Goal: Task Accomplishment & Management: Use online tool/utility

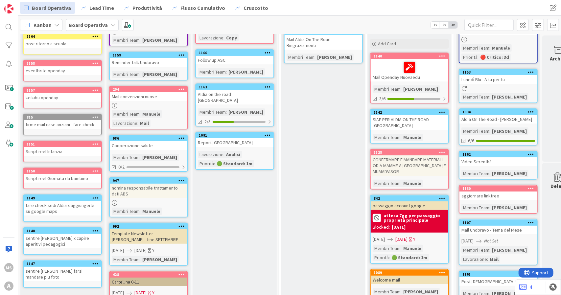
scroll to position [164, 0]
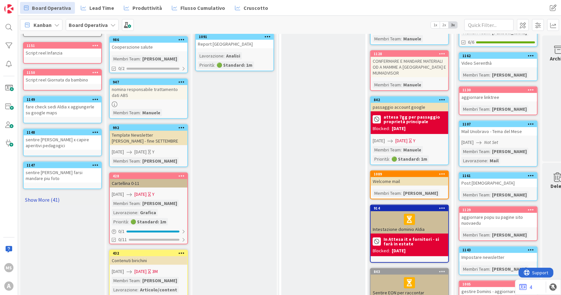
click at [49, 194] on link "Show More (41)" at bounding box center [62, 199] width 79 height 11
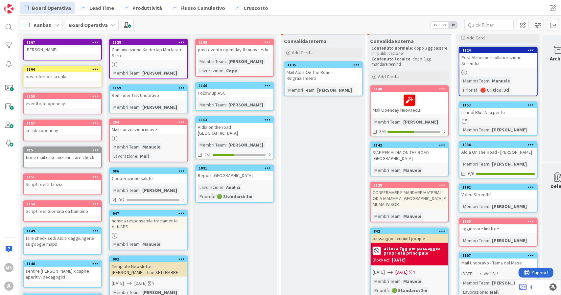
scroll to position [0, 0]
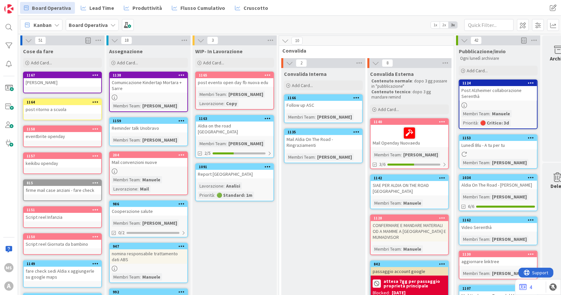
click at [234, 83] on div "post evento open day fb nuova edu" at bounding box center [235, 82] width 78 height 9
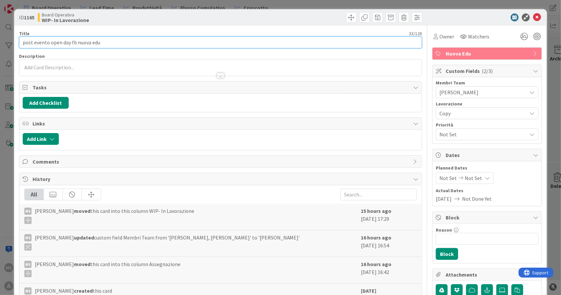
click at [35, 43] on input "post evento open day fb nuova edu" at bounding box center [220, 42] width 403 height 12
click at [34, 42] on input "post evento open day fb nuova edu" at bounding box center [220, 42] width 403 height 12
type input "evento open day fb nuova edu"
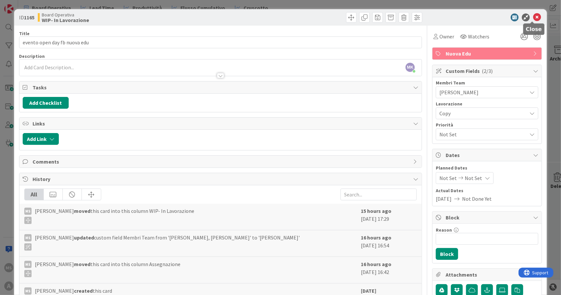
click at [533, 13] on icon at bounding box center [537, 17] width 8 height 8
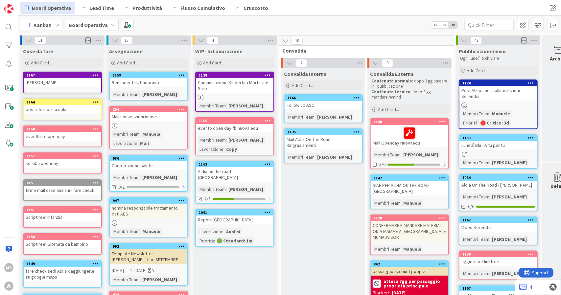
click at [85, 24] on b "Board Operativa" at bounding box center [88, 25] width 39 height 7
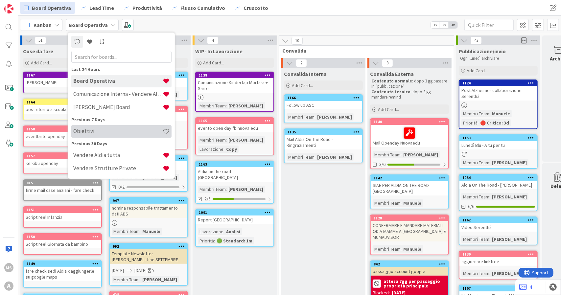
click at [99, 135] on div "Obiettivi" at bounding box center [121, 131] width 100 height 12
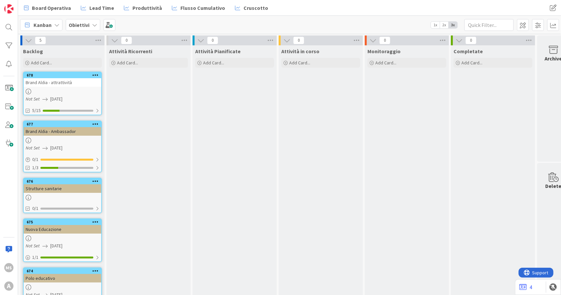
click at [63, 86] on div "Brand Aldia - attrattività" at bounding box center [63, 82] width 78 height 9
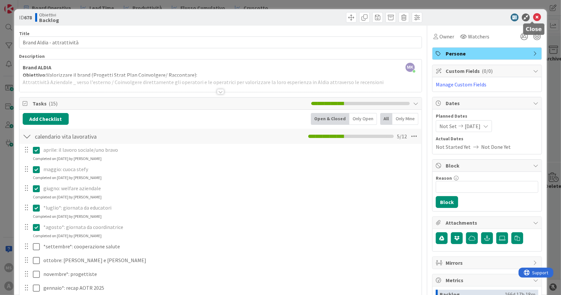
click at [533, 19] on icon at bounding box center [537, 17] width 8 height 8
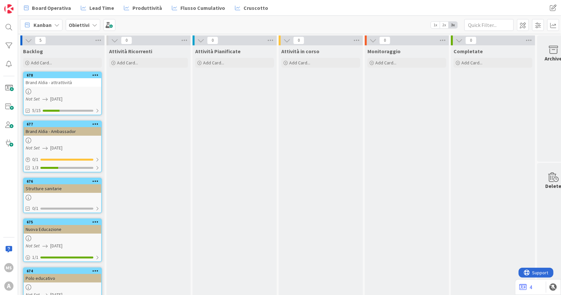
click at [70, 131] on div "Brand Aldia - Ambassador" at bounding box center [63, 131] width 78 height 9
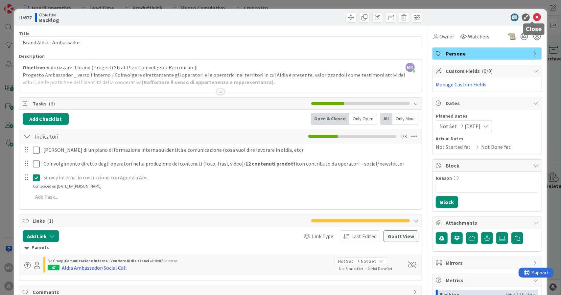
click at [533, 17] on icon at bounding box center [537, 17] width 8 height 8
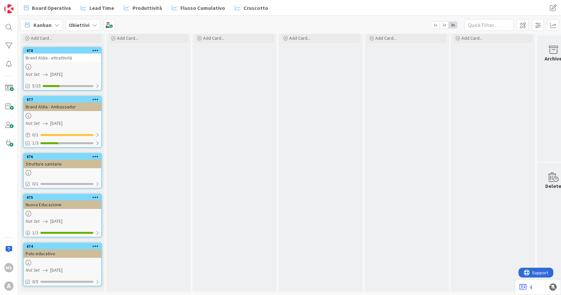
click at [71, 201] on div "Nuova Educazione" at bounding box center [63, 204] width 78 height 9
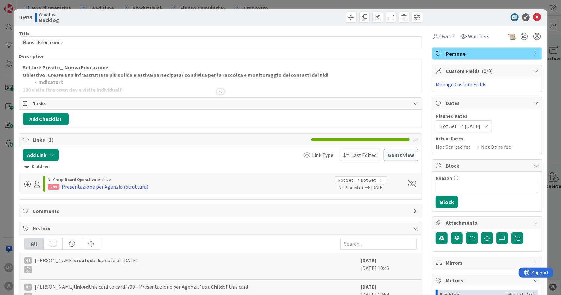
click at [217, 91] on div at bounding box center [220, 91] width 7 height 5
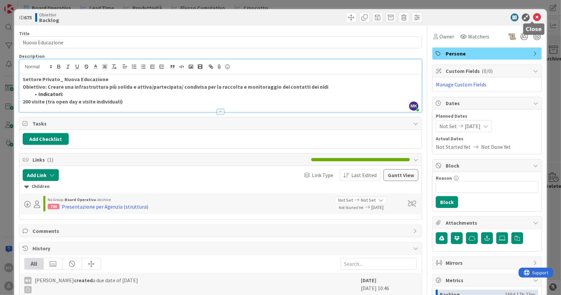
drag, startPoint x: 533, startPoint y: 16, endPoint x: 528, endPoint y: 20, distance: 7.0
click at [533, 16] on icon at bounding box center [537, 17] width 8 height 8
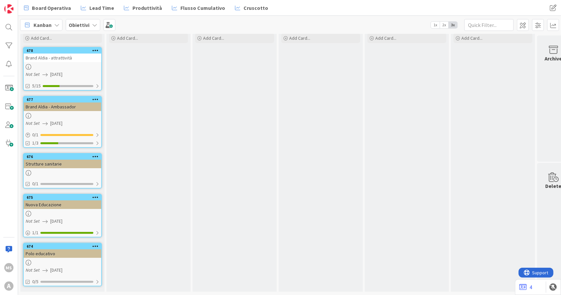
click at [45, 249] on div "Polo educativo" at bounding box center [63, 253] width 78 height 9
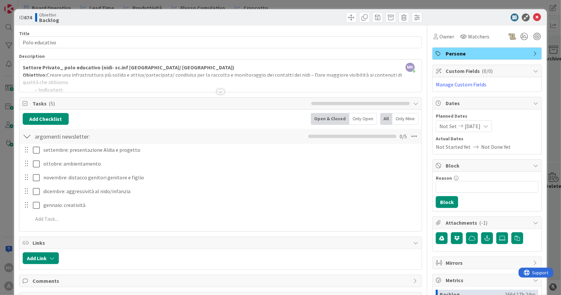
click at [217, 91] on div at bounding box center [220, 91] width 7 height 5
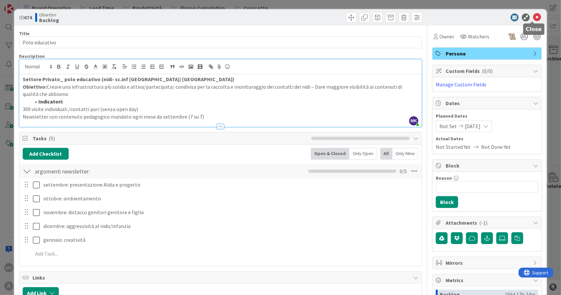
click at [533, 14] on icon at bounding box center [537, 17] width 8 height 8
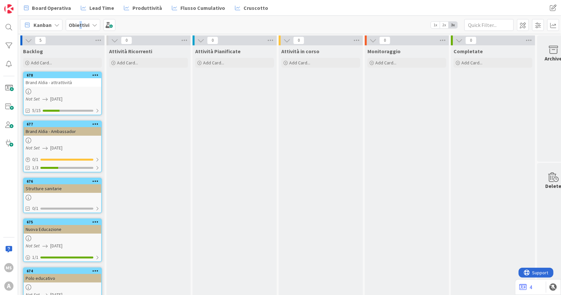
click at [79, 22] on b "Obiettivi" at bounding box center [79, 25] width 21 height 7
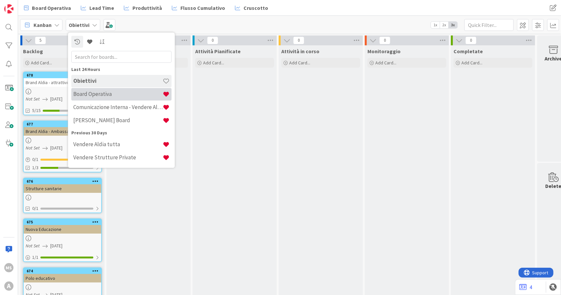
click at [92, 91] on h4 "Board Operativa" at bounding box center [117, 94] width 89 height 7
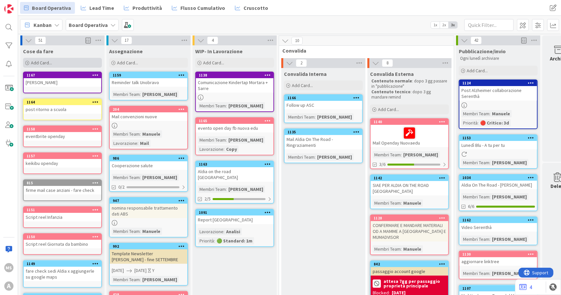
click at [50, 60] on span "Add Card..." at bounding box center [41, 63] width 21 height 6
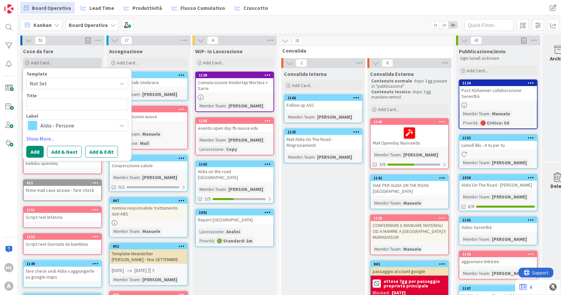
type textarea "x"
type textarea "T"
type textarea "x"
type textarea "c"
type textarea "x"
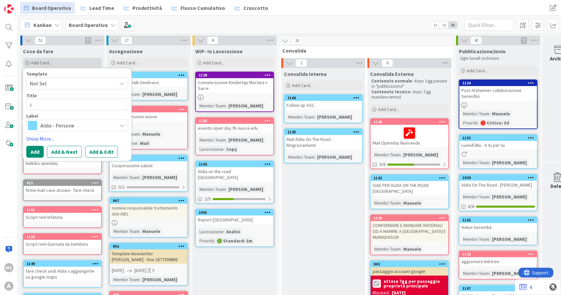
type textarea "ca"
type textarea "x"
type textarea "cam"
type textarea "x"
type textarea "camb"
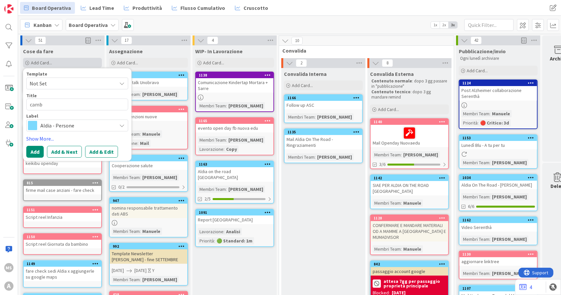
type textarea "x"
type textarea "cambi"
type textarea "x"
type textarea "cambia"
type textarea "x"
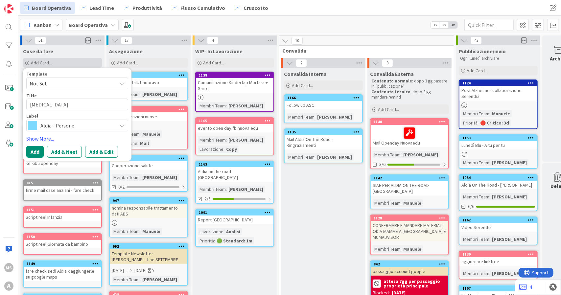
type textarea "cambiar"
type textarea "x"
type textarea "cambiare"
type textarea "x"
type textarea "cambiare n"
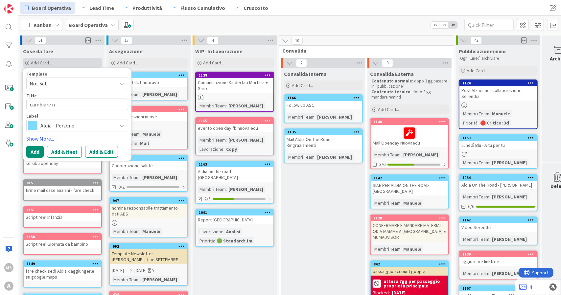
type textarea "x"
type textarea "cambiare nu"
type textarea "x"
type textarea "cambiare num"
type textarea "x"
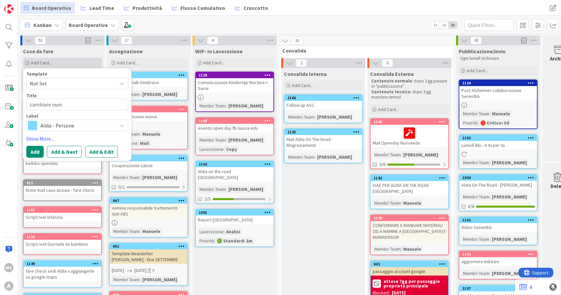
type textarea "cambiare nume"
type textarea "x"
type textarea "cambiare numer"
type textarea "x"
type textarea "cambiare numeri"
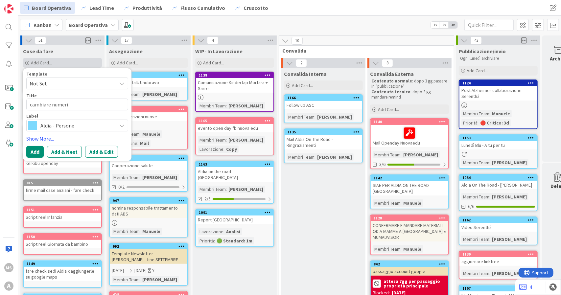
type textarea "x"
type textarea "cambiare numeri"
type textarea "x"
type textarea "cambiare numeri s"
type textarea "x"
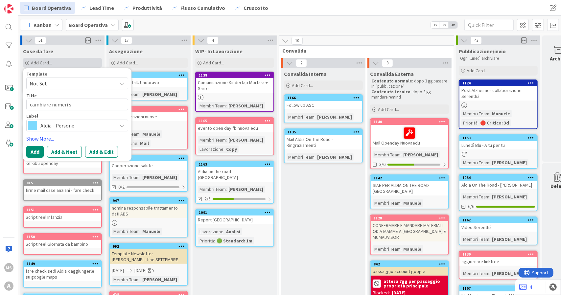
type textarea "cambiare numeri si"
type textarea "x"
type textarea "cambiare numeri sit"
type textarea "x"
type textarea "cambiare numeri sito"
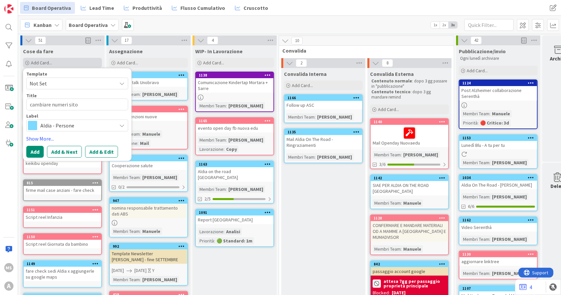
type textarea "x"
type textarea "cambiare numeri sit"
type textarea "x"
type textarea "cambiare numeri siti"
click at [61, 123] on span "Aldia - Persone" at bounding box center [76, 125] width 73 height 9
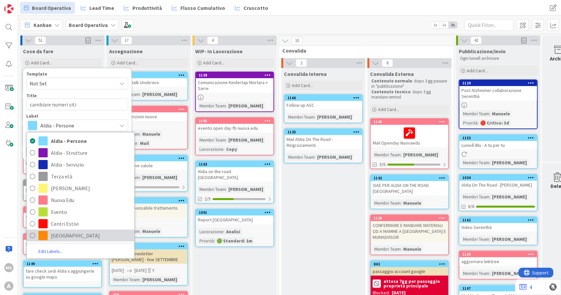
click at [67, 239] on span "Genova" at bounding box center [91, 236] width 80 height 10
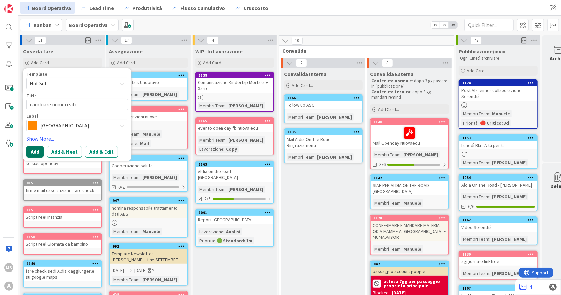
click at [34, 147] on button "Add" at bounding box center [34, 152] width 17 height 12
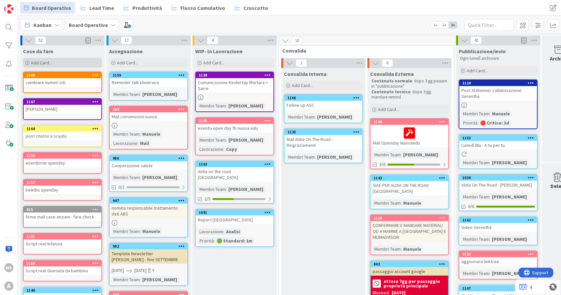
click at [49, 60] on span "Add Card..." at bounding box center [41, 63] width 21 height 6
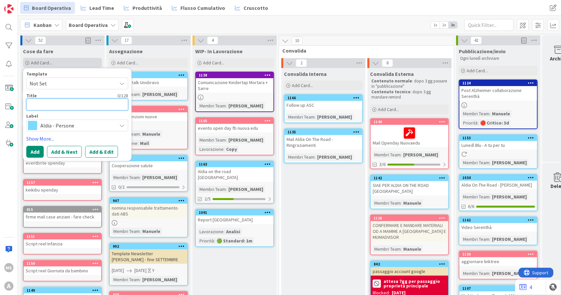
type textarea "x"
type textarea "C"
type textarea "x"
type textarea "Coi"
type textarea "x"
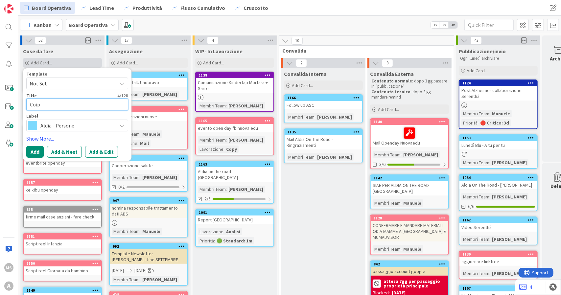
type textarea "Coipe"
type textarea "x"
type textarea "Coiper"
type textarea "x"
type textarea "Coipert"
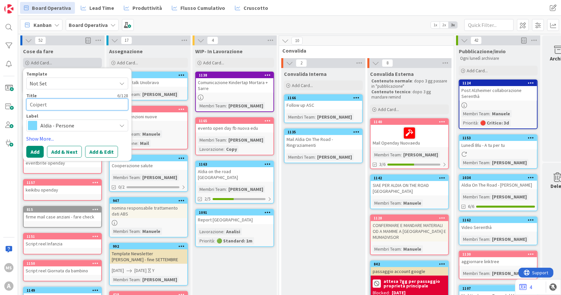
type textarea "x"
type textarea "Coiper"
type textarea "x"
type textarea "Coipe"
type textarea "x"
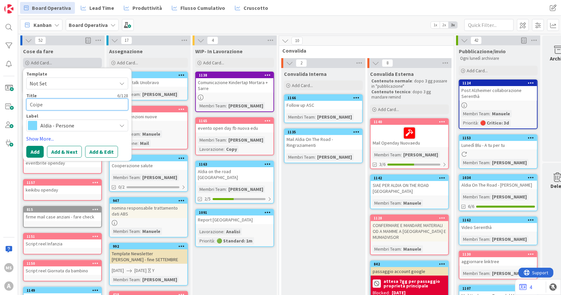
type textarea "Coip"
type textarea "x"
type textarea "Coi"
type textarea "x"
type textarea "Co"
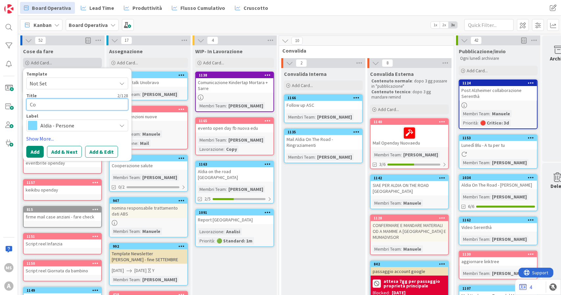
type textarea "x"
type textarea "Cop"
type textarea "x"
type textarea "Cope"
type textarea "x"
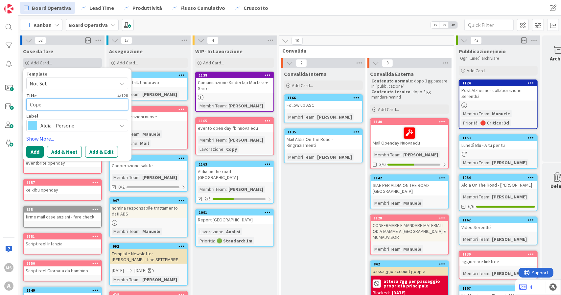
type textarea "Coper"
type textarea "x"
type textarea "Copert"
type textarea "x"
type textarea "Coperti"
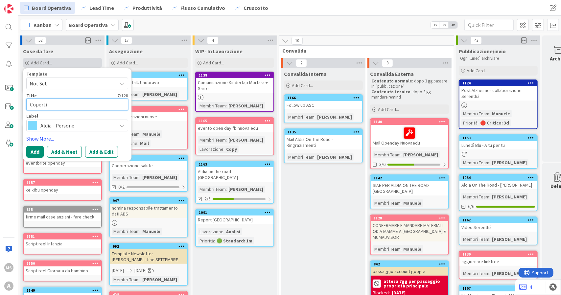
type textarea "x"
type textarea "Copertin"
type textarea "x"
type textarea "Copertine"
type textarea "x"
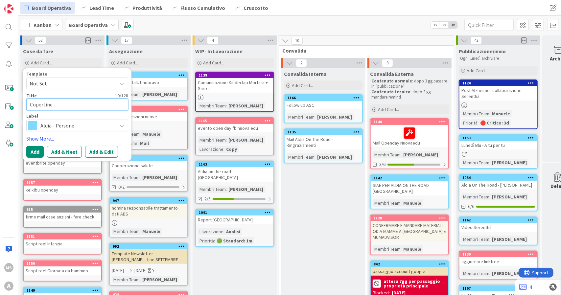
type textarea "Copertine"
type textarea "x"
type textarea "Copertine P"
type textarea "x"
type textarea "Copertine Pr"
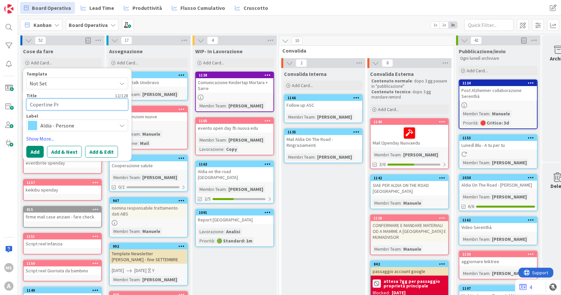
type textarea "x"
type textarea "Copertine Prg"
type textarea "x"
type textarea "Copertine Prg"
type textarea "x"
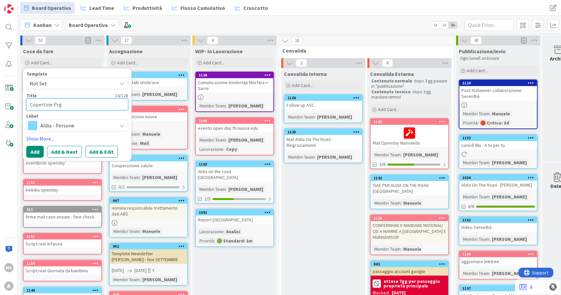
type textarea "Copertine Prg E"
type textarea "x"
type textarea "Copertine Prg Ed"
type textarea "x"
type textarea "Copertine Prg Edu"
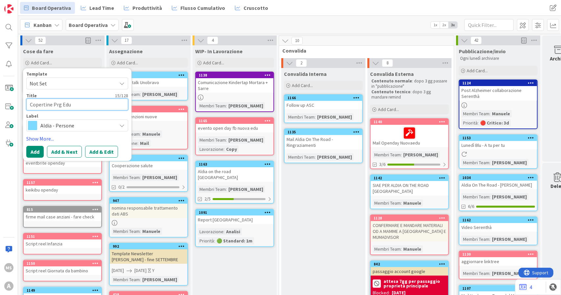
type textarea "x"
type textarea "Copertine Prg Educ"
type textarea "x"
type textarea "Copertine Prg Educa"
type textarea "x"
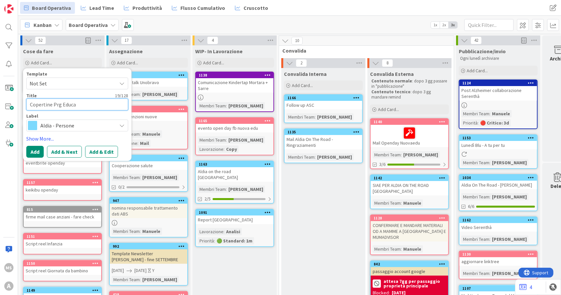
type textarea "Copertine Prg Educat"
type textarea "x"
type textarea "Copertine Prg Educati"
type textarea "x"
type textarea "Copertine Prg Educativ"
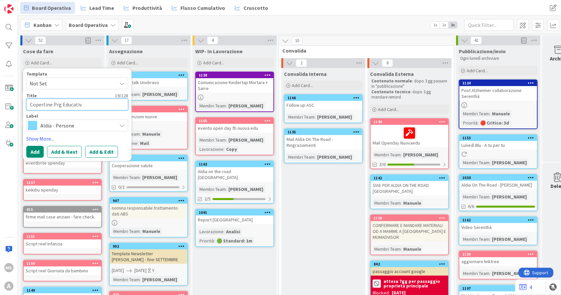
type textarea "x"
type textarea "Copertine Prg Educativb"
type textarea "x"
type textarea "Copertine Prg Educativbi"
type textarea "x"
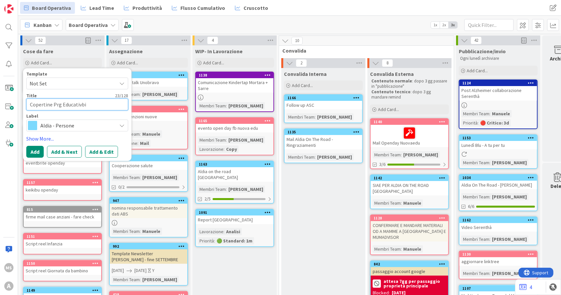
type textarea "Copertine Prg Educativbi"
type textarea "x"
type textarea "Copertine Prg Educativbi"
type textarea "x"
type textarea "Copertine Prg Educativb"
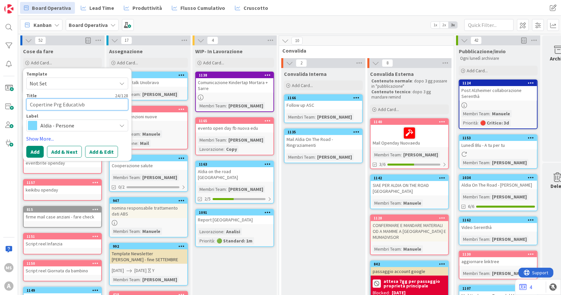
type textarea "x"
type textarea "Copertine Prg Educativ"
type textarea "x"
type textarea "Copertine Prg Educativi"
type textarea "x"
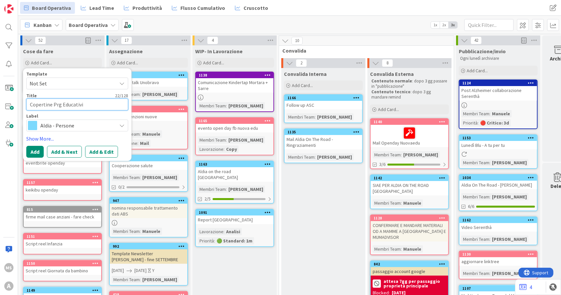
type textarea "Copertine Prg Educativi"
type textarea "x"
type textarea "Copertine Prg Educativi P"
type textarea "x"
type textarea "Copertine Prg Educativi Pi"
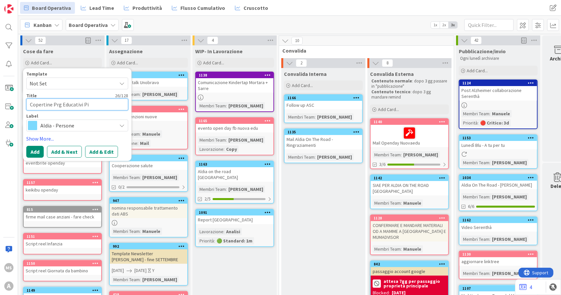
type textarea "x"
type textarea "Copertine Prg Educativi Pis"
type textarea "x"
type textarea "Copertine Prg Educativi Pisa"
click at [67, 126] on span "Aldia - Persone" at bounding box center [76, 125] width 73 height 9
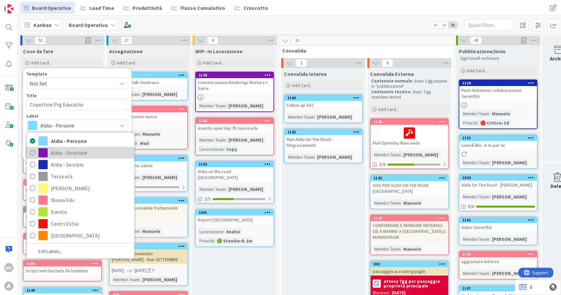
click at [76, 149] on span "Aldia - Strutture" at bounding box center [91, 153] width 80 height 10
type textarea "x"
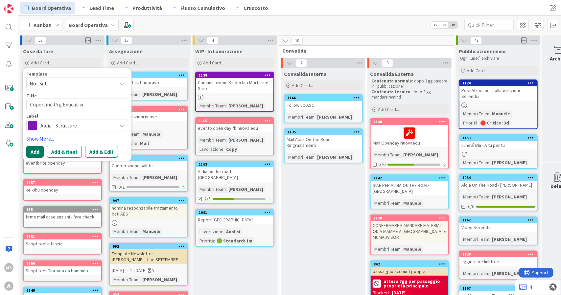
click at [28, 150] on button "Add" at bounding box center [34, 152] width 17 height 12
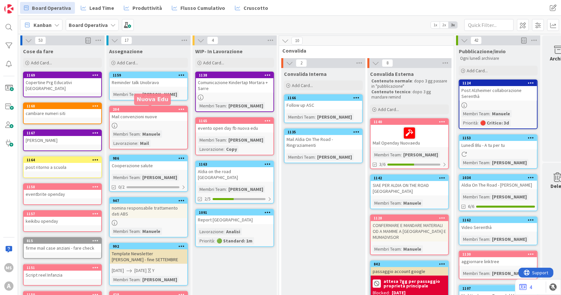
click at [58, 75] on div "1169" at bounding box center [64, 75] width 75 height 5
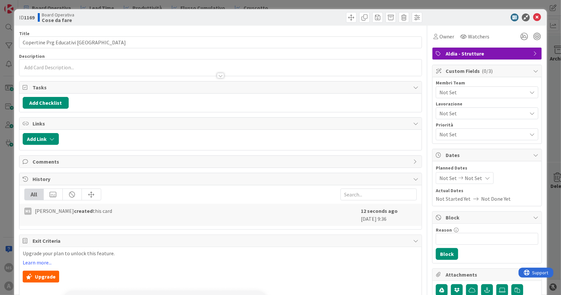
click at [55, 71] on div at bounding box center [220, 72] width 402 height 7
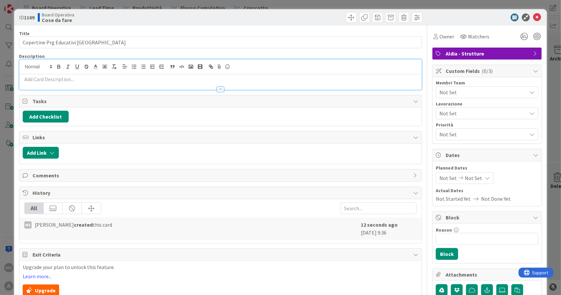
click at [70, 79] on p at bounding box center [221, 80] width 396 height 8
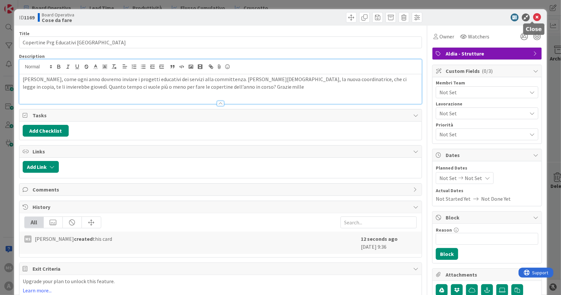
click at [533, 18] on icon at bounding box center [537, 17] width 8 height 8
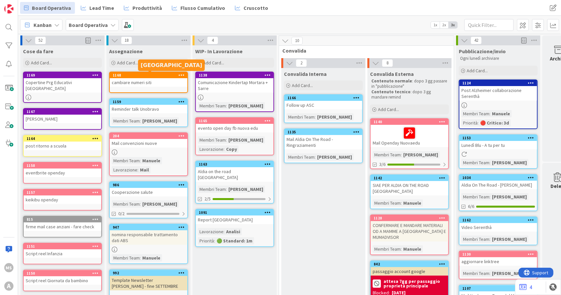
click at [148, 81] on div "cambiare numeri siti" at bounding box center [149, 82] width 78 height 9
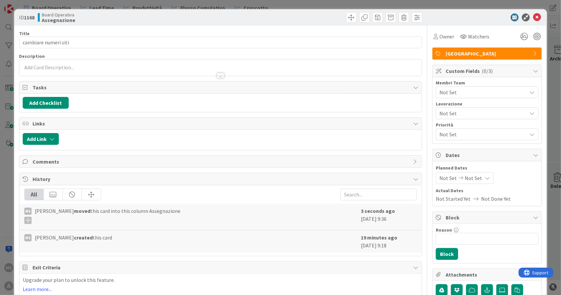
click at [451, 90] on span "Not Set" at bounding box center [482, 92] width 87 height 8
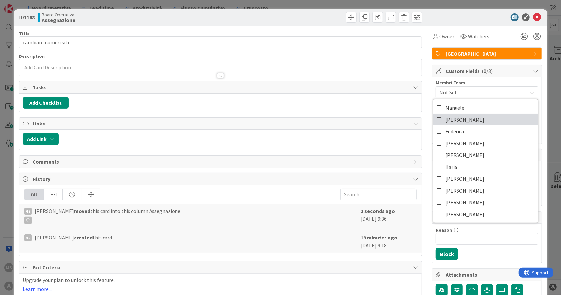
click at [454, 122] on span "Eleonora" at bounding box center [464, 120] width 39 height 10
click at [534, 18] on icon at bounding box center [537, 17] width 8 height 8
